Goal: Task Accomplishment & Management: Use online tool/utility

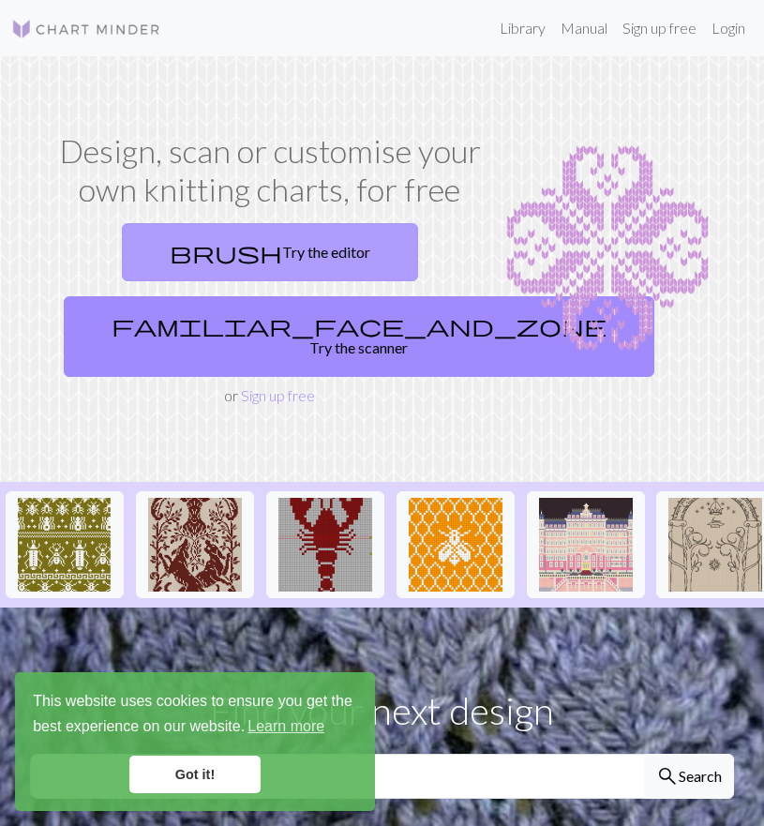
click at [287, 249] on link "brush Try the editor" at bounding box center [270, 252] width 296 height 58
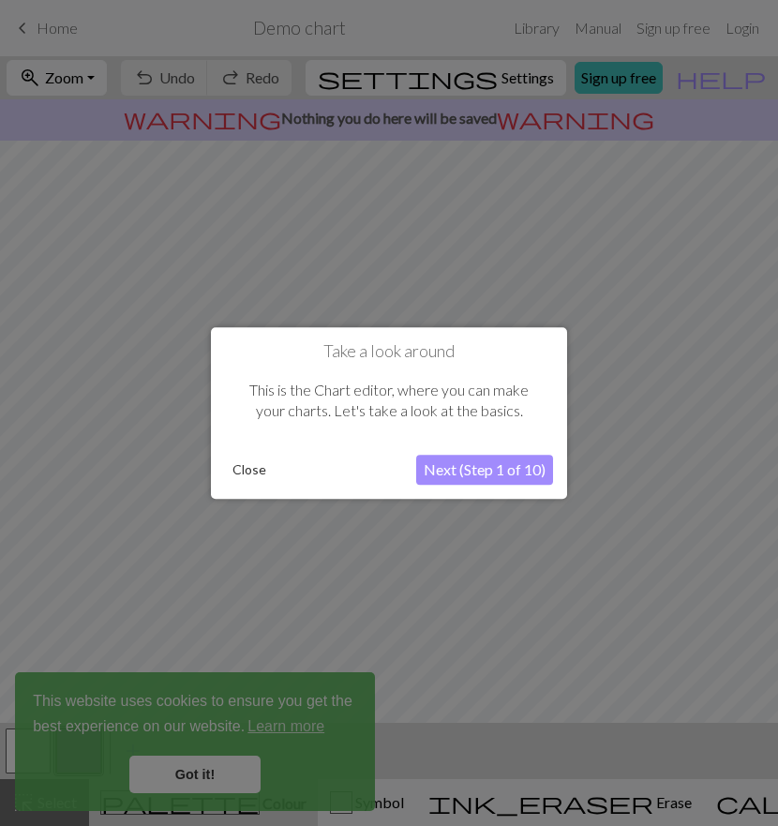
click at [510, 468] on button "Next (Step 1 of 10)" at bounding box center [484, 470] width 137 height 30
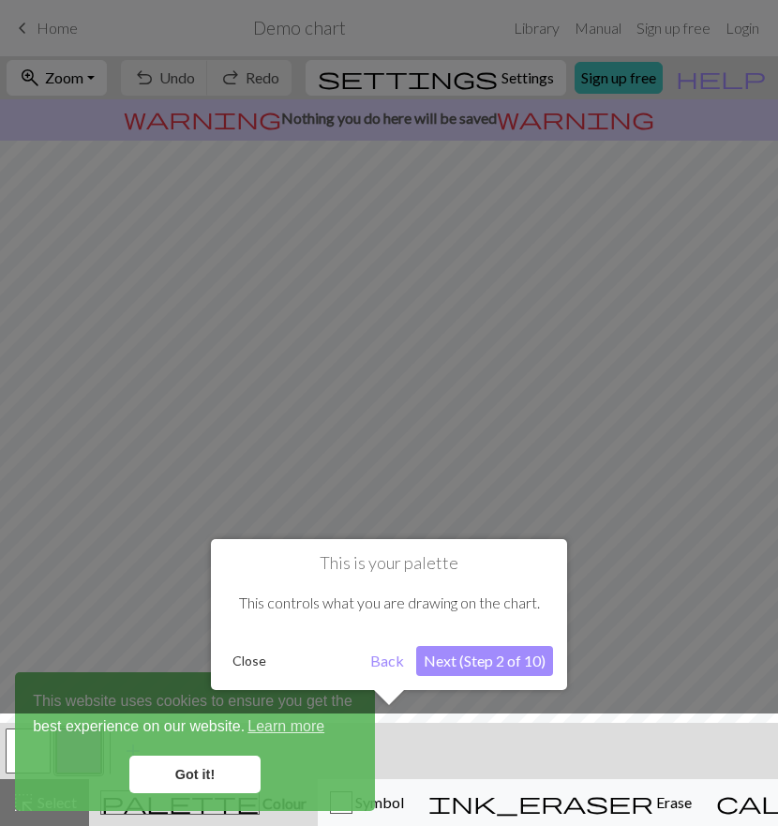
click at [475, 659] on button "Next (Step 2 of 10)" at bounding box center [484, 661] width 137 height 30
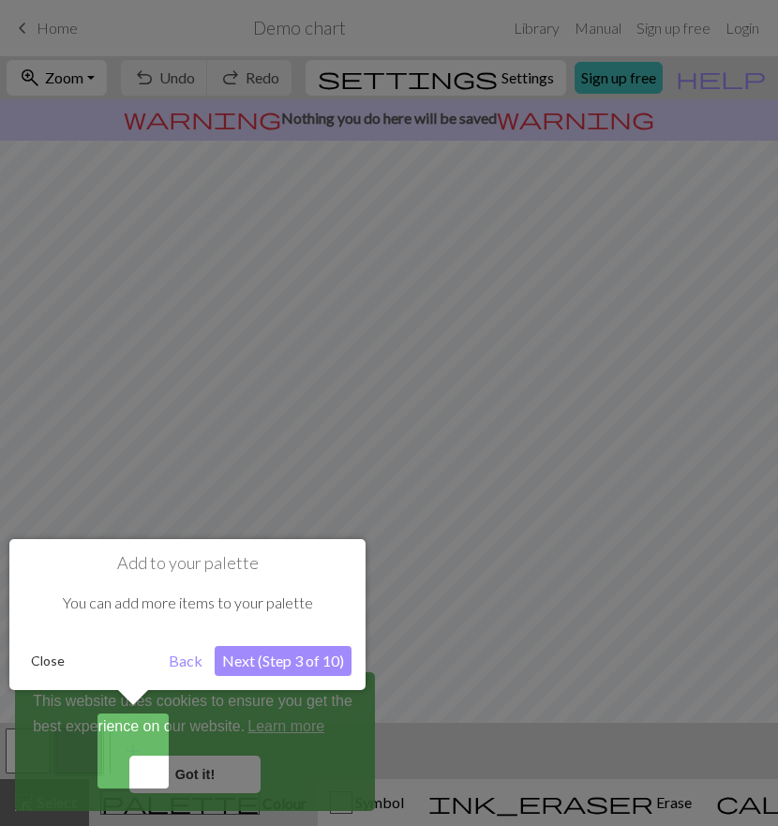
click at [247, 665] on button "Next (Step 3 of 10)" at bounding box center [283, 661] width 137 height 30
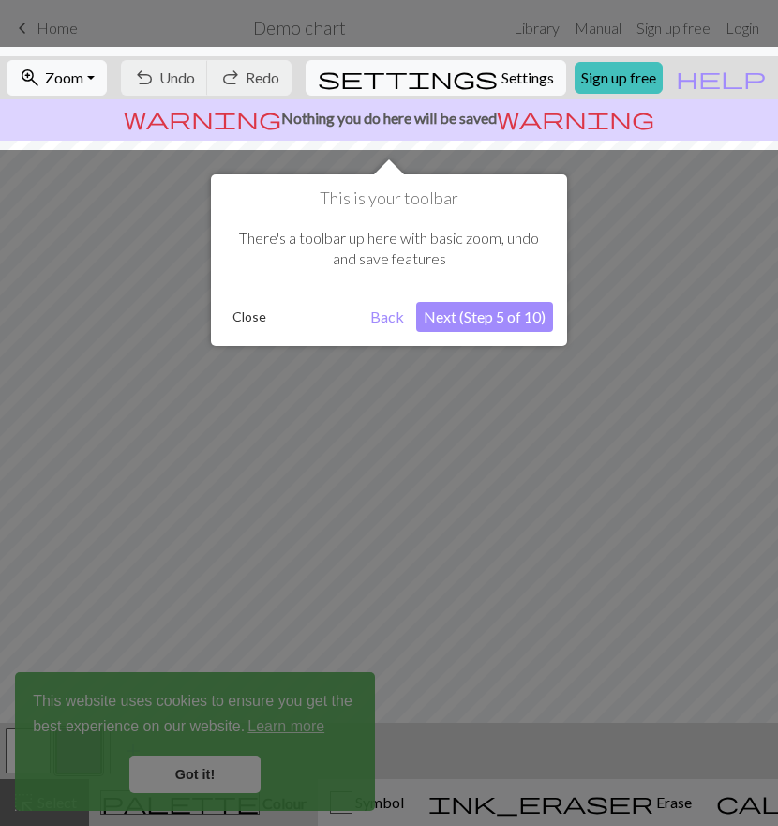
click at [493, 329] on button "Next (Step 5 of 10)" at bounding box center [484, 317] width 137 height 30
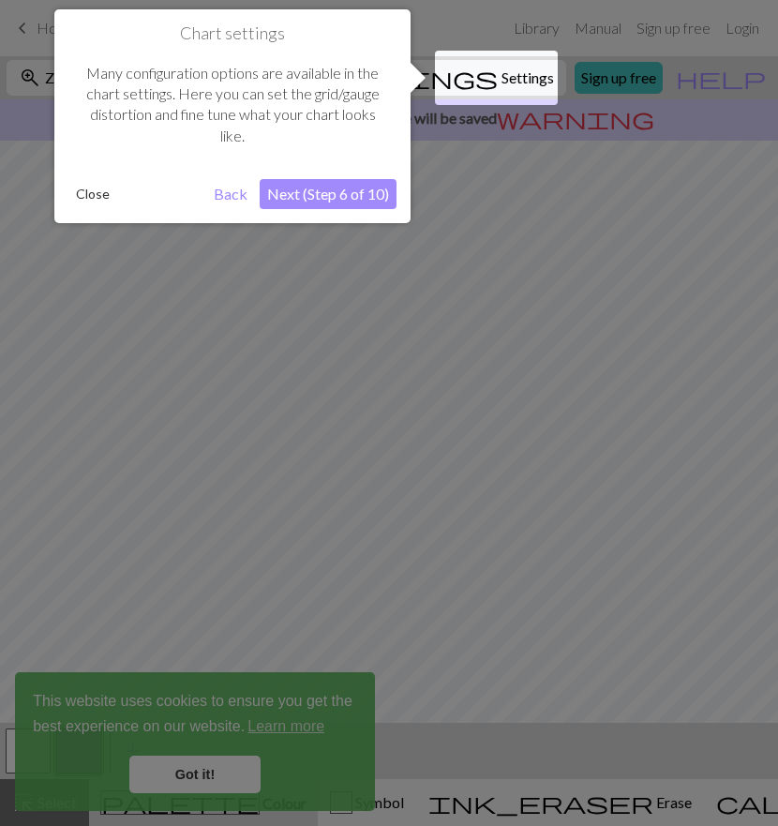
click at [308, 188] on button "Next (Step 6 of 10)" at bounding box center [328, 194] width 137 height 30
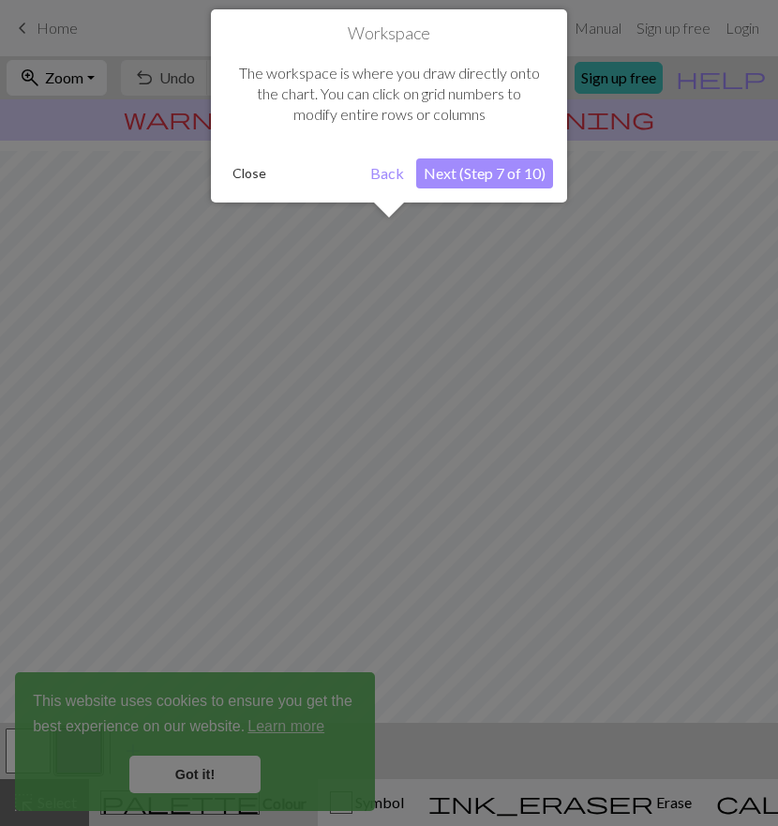
scroll to position [113, 0]
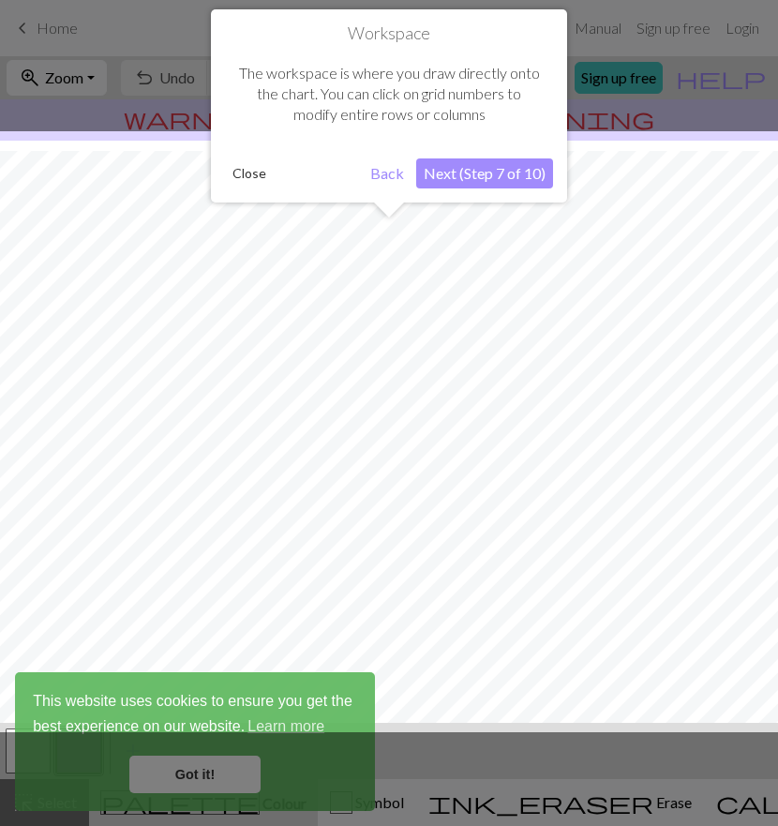
drag, startPoint x: 456, startPoint y: 183, endPoint x: 461, endPoint y: 203, distance: 20.5
click at [461, 203] on div "Workspace The workspace is where you draw directly onto the chart. You can clic…" at bounding box center [389, 113] width 356 height 208
click at [449, 141] on div "The workspace is where you draw directly onto the chart. You can click on grid …" at bounding box center [389, 94] width 328 height 100
click at [457, 181] on button "Next (Step 7 of 10)" at bounding box center [484, 173] width 137 height 30
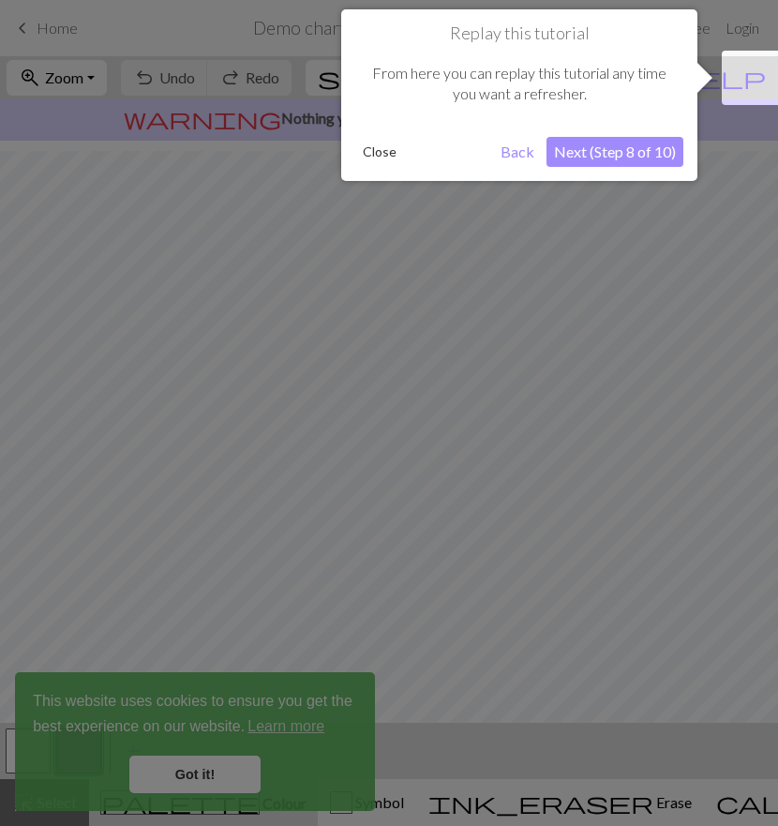
click at [612, 154] on button "Next (Step 8 of 10)" at bounding box center [615, 152] width 137 height 30
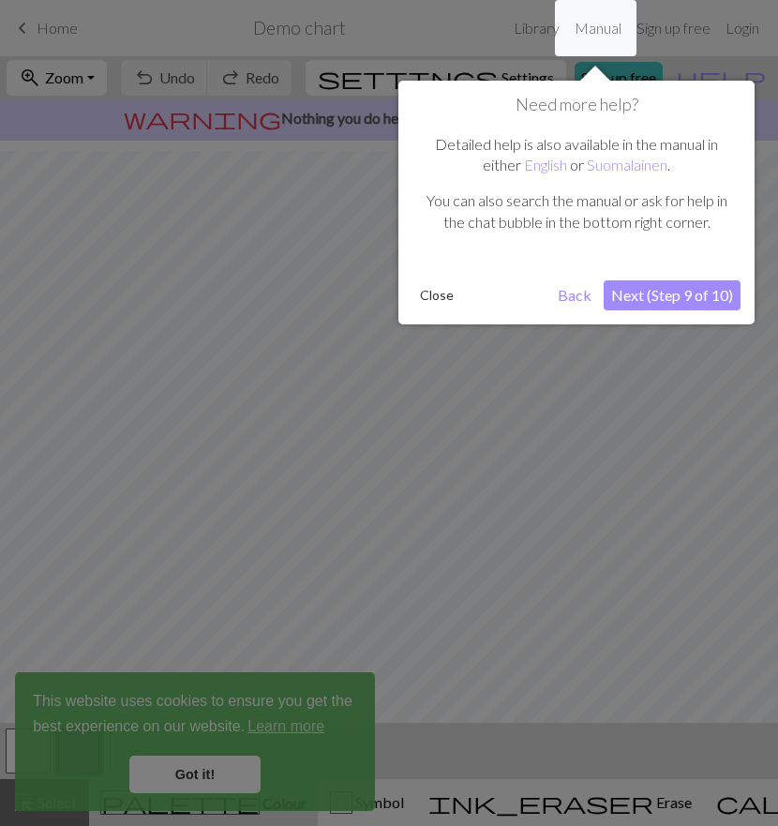
click at [676, 290] on button "Next (Step 9 of 10)" at bounding box center [672, 295] width 137 height 30
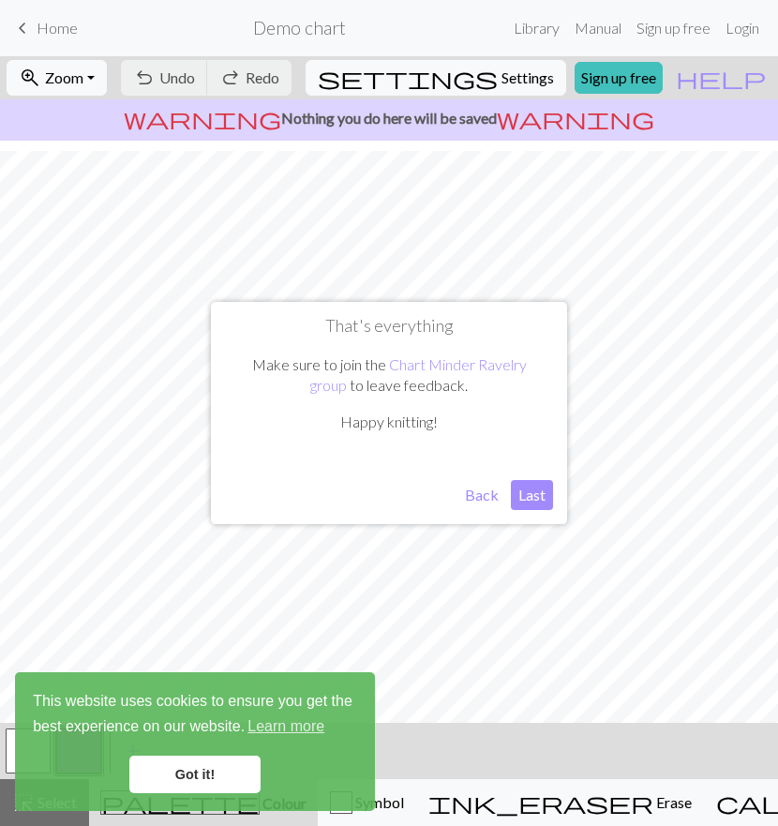
click at [540, 491] on button "Last" at bounding box center [532, 495] width 42 height 30
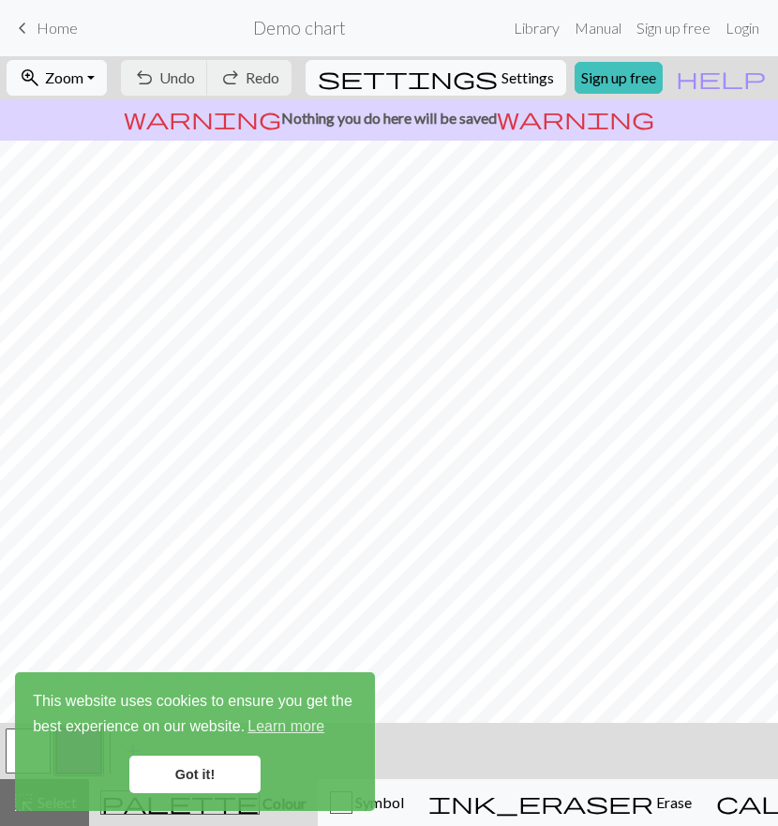
scroll to position [116, 0]
click at [219, 767] on link "Got it!" at bounding box center [194, 775] width 131 height 38
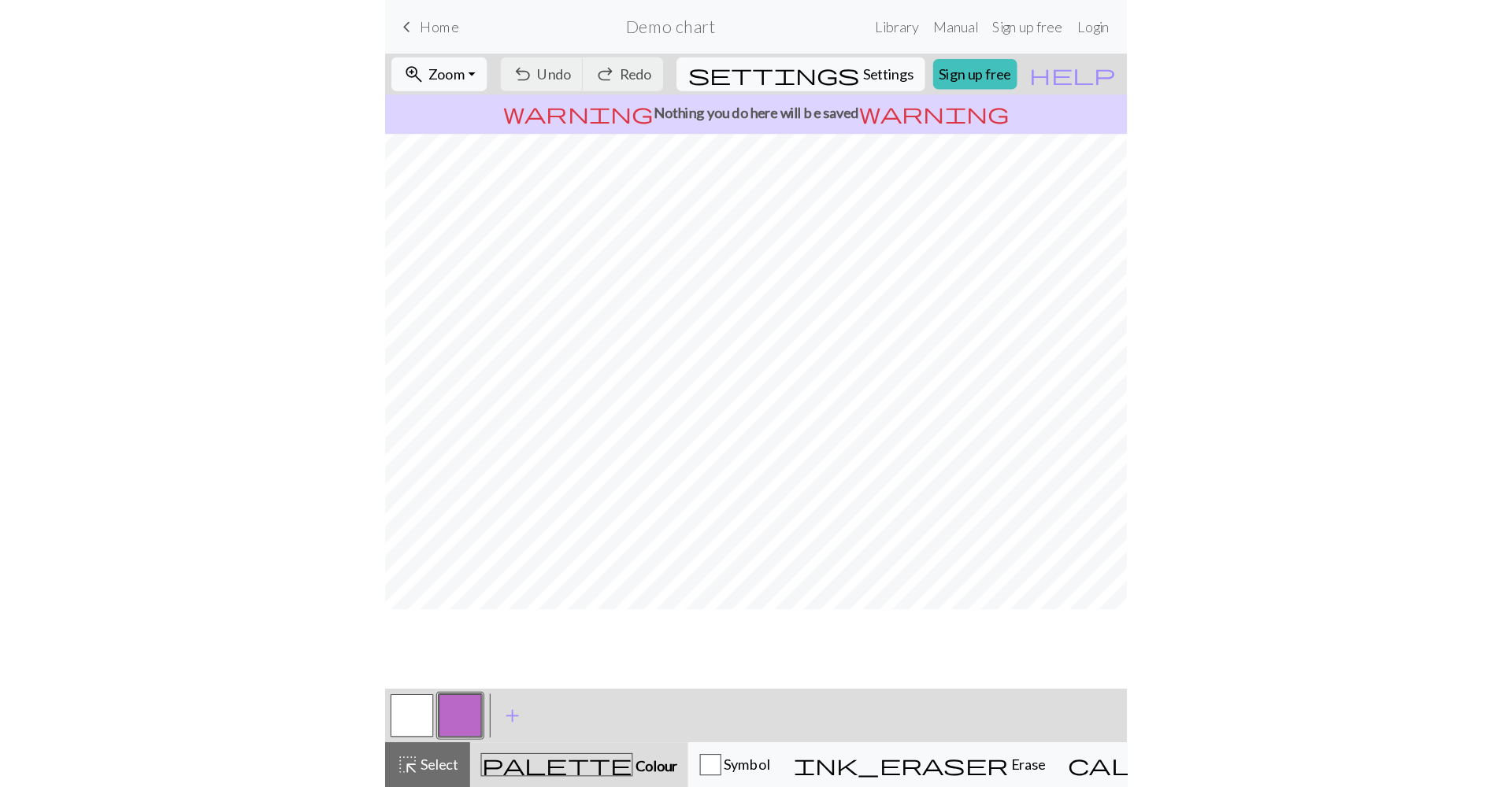
scroll to position [0, 0]
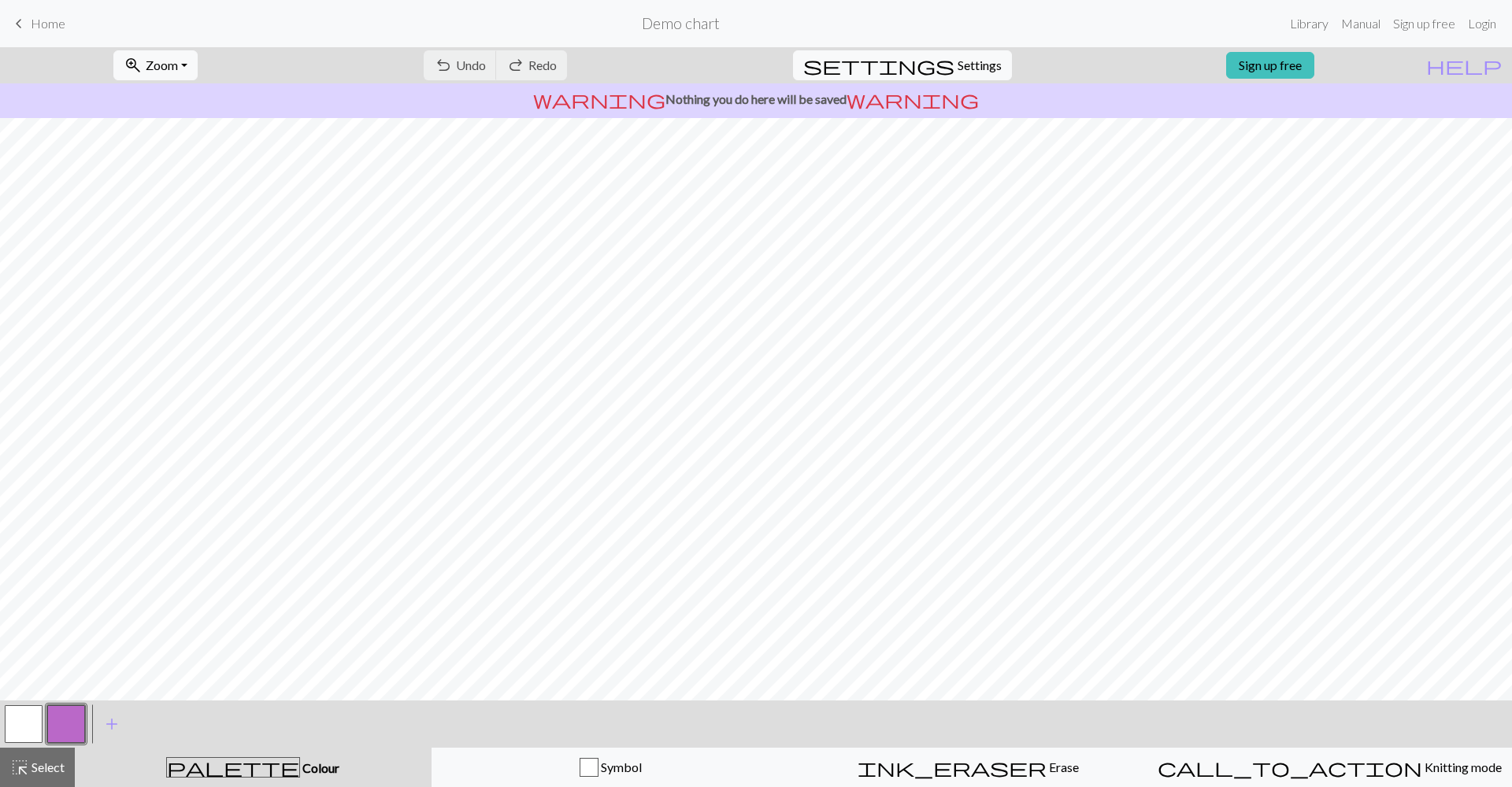
drag, startPoint x: 891, startPoint y: 102, endPoint x: 864, endPoint y: 99, distance: 27.2
click at [641, 102] on p "warning Nothing you do here will be saved warning" at bounding box center [756, 99] width 1499 height 19
click at [641, 97] on p "warning Nothing you do here will be saved warning" at bounding box center [756, 99] width 1499 height 19
drag, startPoint x: 768, startPoint y: 106, endPoint x: 704, endPoint y: 100, distance: 64.3
click at [641, 107] on p "warning Nothing you do here will be saved warning" at bounding box center [756, 99] width 1499 height 19
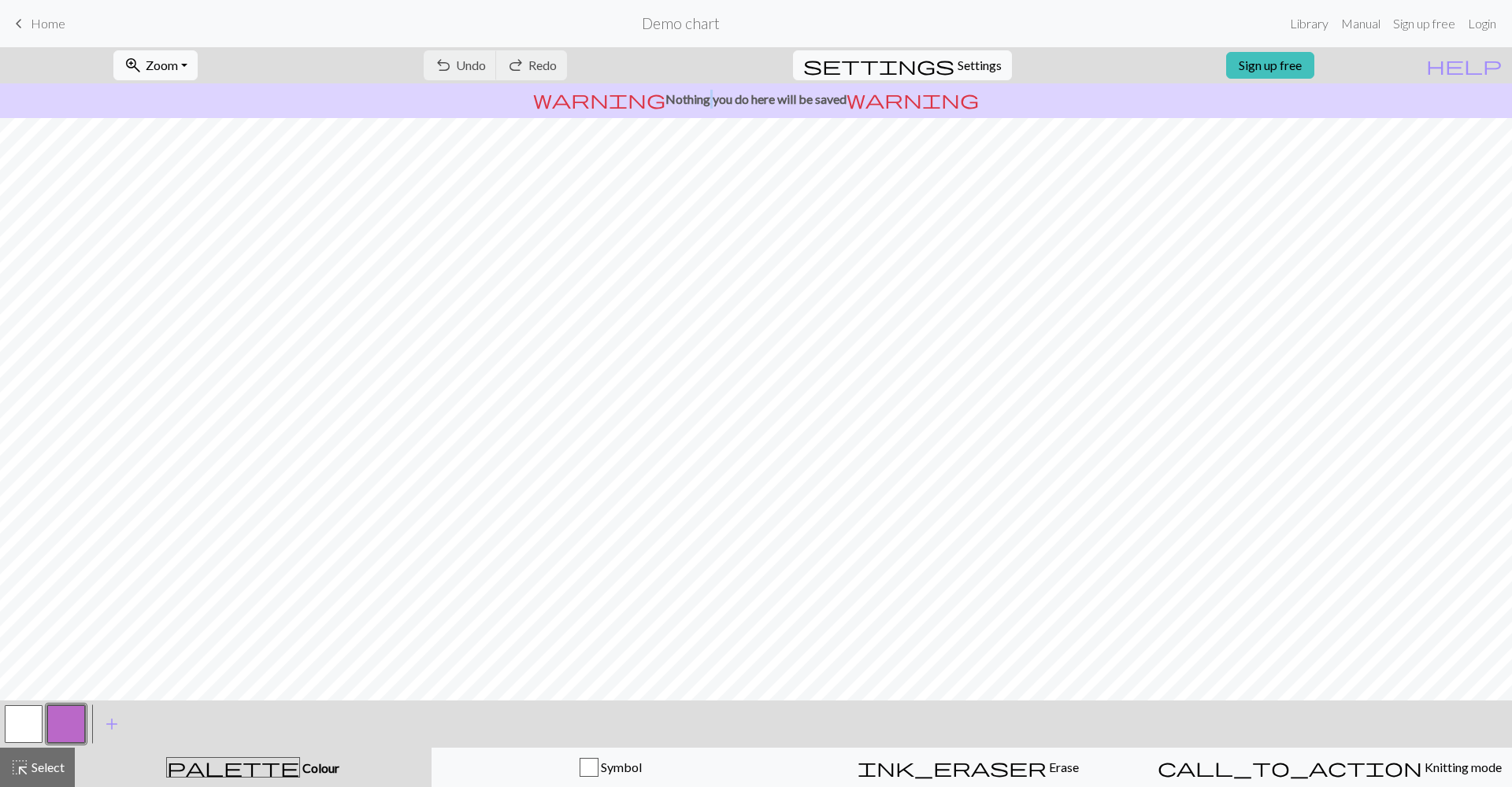
drag, startPoint x: 702, startPoint y: 100, endPoint x: 688, endPoint y: 102, distance: 14.1
click at [641, 102] on p "warning Nothing you do here will be saved warning" at bounding box center [756, 99] width 1499 height 19
click at [629, 100] on p "warning Nothing you do here will be saved warning" at bounding box center [756, 99] width 1499 height 19
click at [641, 100] on p "warning Nothing you do here will be saved warning" at bounding box center [756, 99] width 1499 height 19
click at [641, 59] on link "Sign up free" at bounding box center [1269, 65] width 88 height 27
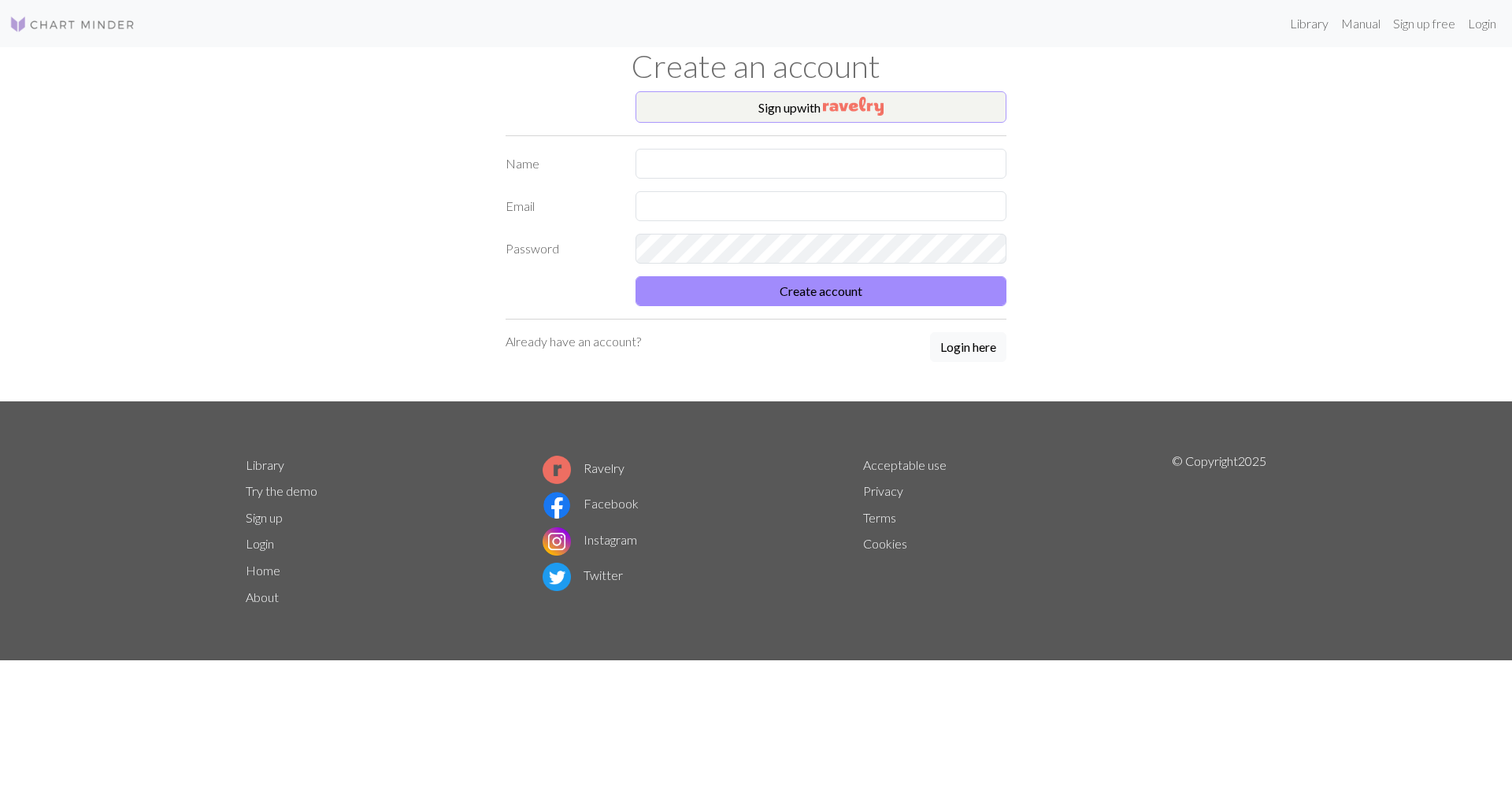
click at [641, 113] on button "Sign up with" at bounding box center [821, 107] width 371 height 32
